Goal: Navigation & Orientation: Find specific page/section

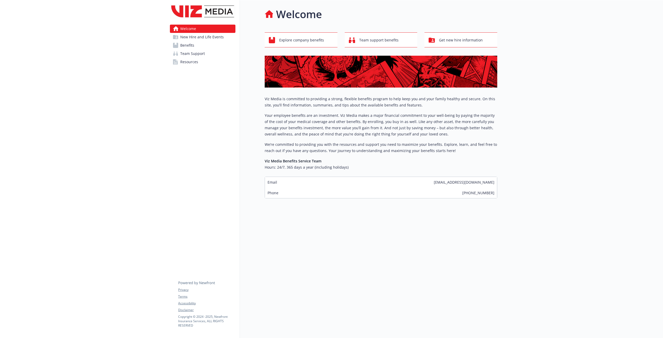
click at [155, 18] on div at bounding box center [83, 169] width 166 height 338
